Goal: Information Seeking & Learning: Learn about a topic

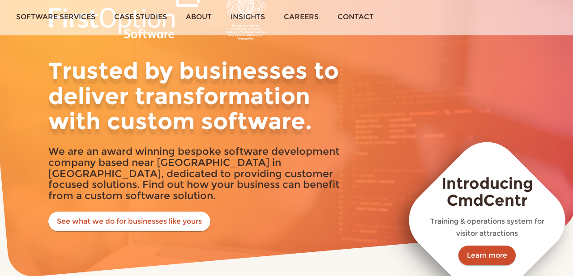
scroll to position [86, 0]
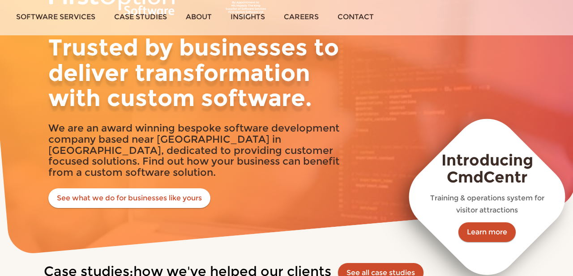
click at [481, 158] on h3 "Introducing CmdCentr" at bounding box center [487, 169] width 116 height 34
click at [481, 202] on p "Training & operations system for visitor attractions" at bounding box center [487, 204] width 116 height 25
click at [481, 223] on link "Learn more" at bounding box center [487, 233] width 57 height 20
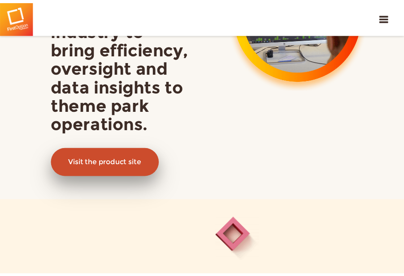
scroll to position [279, 0]
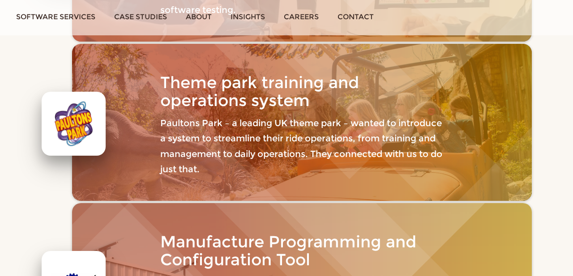
scroll to position [533, 0]
